Goal: Task Accomplishment & Management: Use online tool/utility

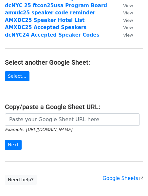
scroll to position [68, 0]
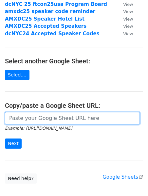
click at [30, 120] on input "url" at bounding box center [72, 118] width 134 height 12
paste input "https://docs.google.com/spreadsheets/d/1DU8JvhmeTpyIuXuhai-q5noC_eKmMOcdHNDoPqm…"
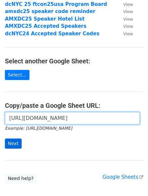
type input "https://docs.google.com/spreadsheets/d/1DU8JvhmeTpyIuXuhai-q5noC_eKmMOcdHNDoPqm…"
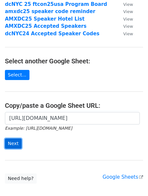
click at [14, 138] on input "Next" at bounding box center [13, 143] width 17 height 10
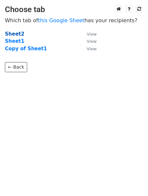
click at [14, 33] on strong "Sheet2" at bounding box center [14, 34] width 19 height 6
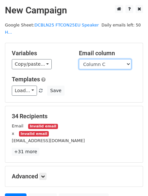
click at [107, 61] on select "Column A Column B Column C Column D Column E Column F Column G Column H Column …" at bounding box center [105, 64] width 52 height 10
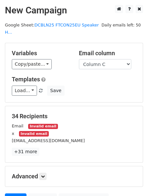
click at [96, 100] on div "Variables Copy/paste... {{Column A}} {{Column B}} {{Column C}} {{Column D}} {{C…" at bounding box center [73, 72] width 137 height 59
click at [29, 89] on link "Load..." at bounding box center [24, 91] width 25 height 10
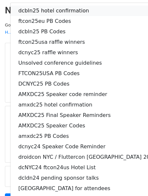
click at [58, 11] on link "dcbln25 hotel confirmation" at bounding box center [113, 11] width 207 height 10
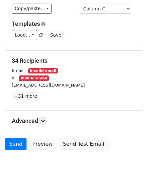
scroll to position [56, 0]
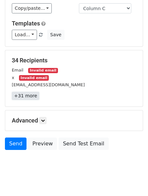
click at [22, 96] on link "+31 more" at bounding box center [25, 96] width 27 height 8
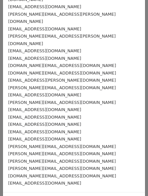
scroll to position [0, 0]
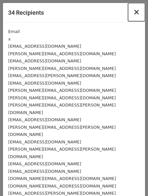
click at [136, 13] on span "×" at bounding box center [136, 12] width 7 height 9
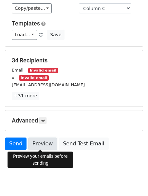
click at [44, 144] on link "Preview" at bounding box center [42, 143] width 29 height 12
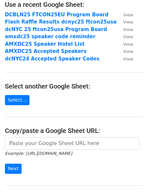
scroll to position [48, 0]
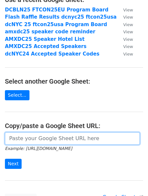
click at [49, 139] on input "url" at bounding box center [72, 138] width 134 height 12
paste input "[URL][DOMAIN_NAME]"
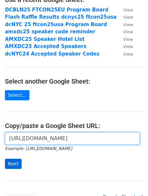
type input "[URL][DOMAIN_NAME]"
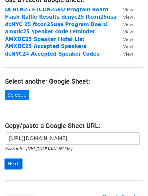
click at [12, 163] on input "Next" at bounding box center [13, 164] width 17 height 10
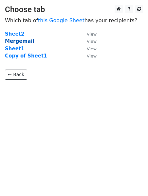
click at [23, 40] on strong "Mergemail" at bounding box center [19, 41] width 29 height 6
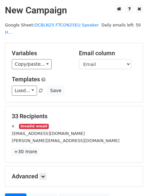
scroll to position [22, 0]
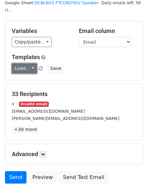
click at [25, 67] on link "Load..." at bounding box center [24, 68] width 25 height 10
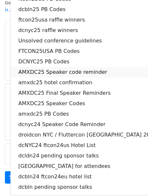
scroll to position [0, 0]
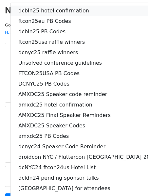
click at [55, 9] on link "dcbln25 hotel confirmation" at bounding box center [113, 11] width 207 height 10
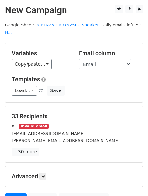
click at [109, 109] on div "33 Recipients x Invalid email phanqdavid@gmail.com ronald@phillyshell.nl +30 mo…" at bounding box center [73, 134] width 137 height 56
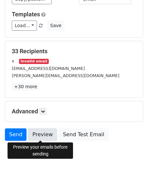
click at [42, 132] on link "Preview" at bounding box center [42, 134] width 29 height 12
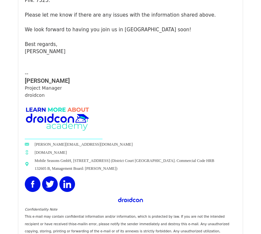
scroll to position [120, 0]
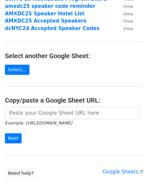
scroll to position [77, 0]
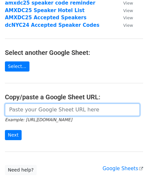
click at [25, 112] on input "url" at bounding box center [72, 109] width 134 height 12
paste input "[URL][DOMAIN_NAME]"
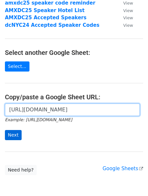
type input "https://docs.google.com/spreadsheets/d/1DU8JvhmeTpyIuXuhai-q5noC_eKmMOcdHNDoPqm…"
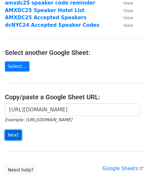
click at [14, 135] on input "Next" at bounding box center [13, 135] width 17 height 10
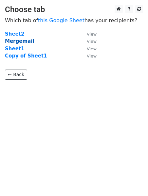
click at [17, 40] on strong "Mergemail" at bounding box center [19, 41] width 29 height 6
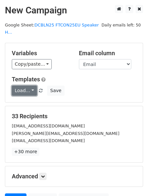
click at [22, 87] on link "Load..." at bounding box center [24, 91] width 25 height 10
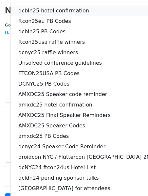
click at [50, 9] on link "dcbln25 hotel confirmation" at bounding box center [113, 11] width 207 height 10
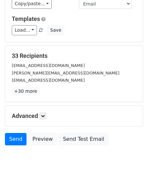
scroll to position [61, 0]
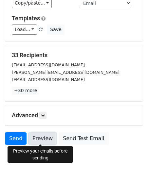
click at [44, 137] on link "Preview" at bounding box center [42, 138] width 29 height 12
click at [47, 137] on link "Preview" at bounding box center [42, 138] width 29 height 12
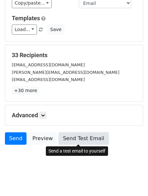
click at [83, 138] on link "Send Test Email" at bounding box center [83, 138] width 50 height 12
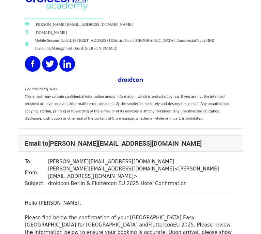
scroll to position [452, 0]
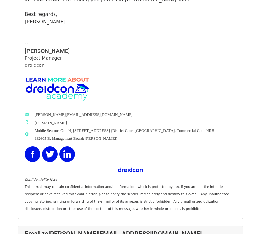
scroll to position [12355, 0]
